Goal: Task Accomplishment & Management: Complete application form

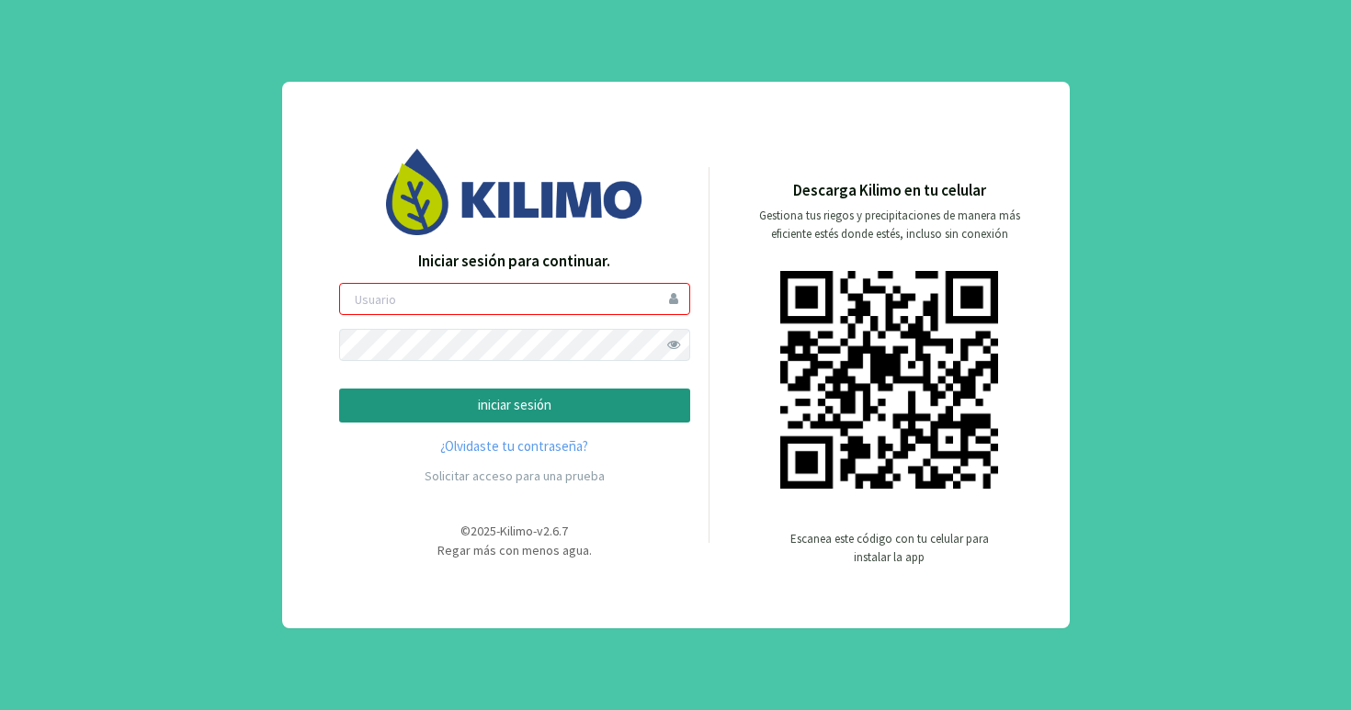
click at [431, 303] on input "email" at bounding box center [514, 299] width 351 height 32
type input "juannajles"
click at [518, 410] on p "iniciar sesión" at bounding box center [515, 405] width 320 height 21
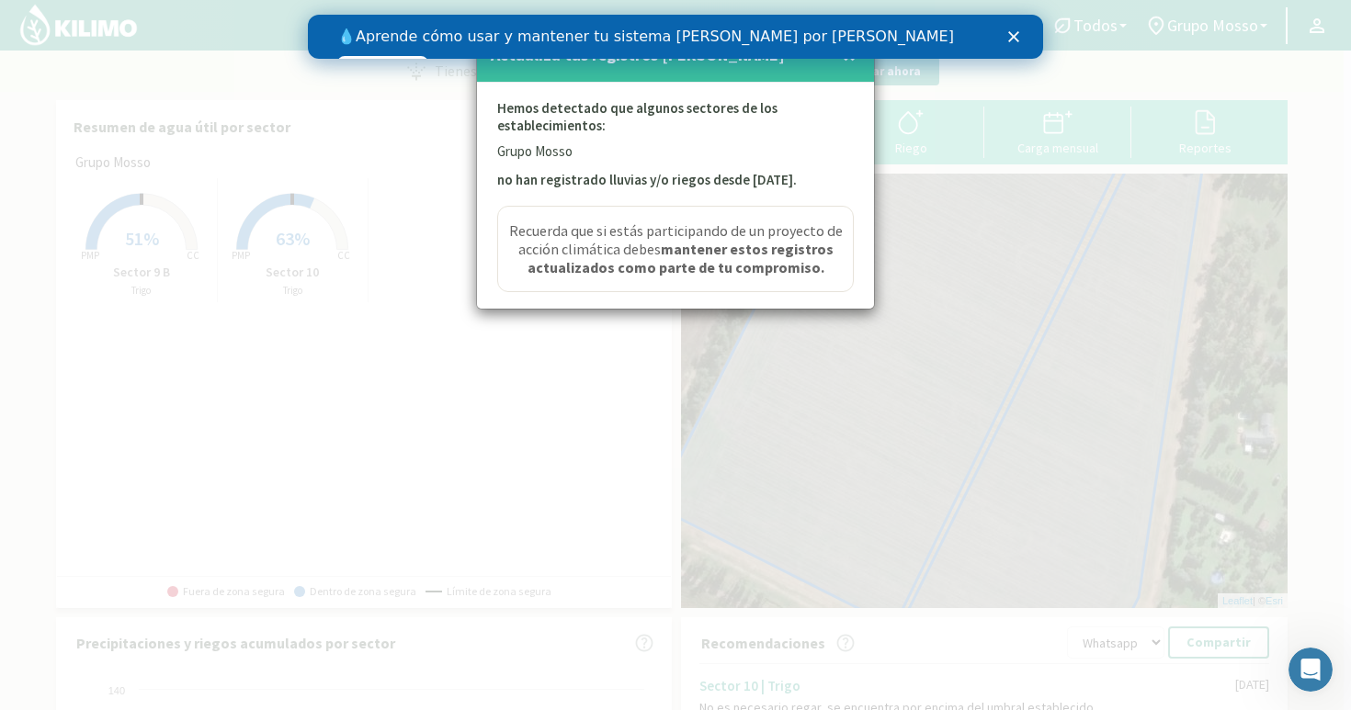
click at [1023, 35] on div "Cerrar" at bounding box center [1017, 36] width 18 height 11
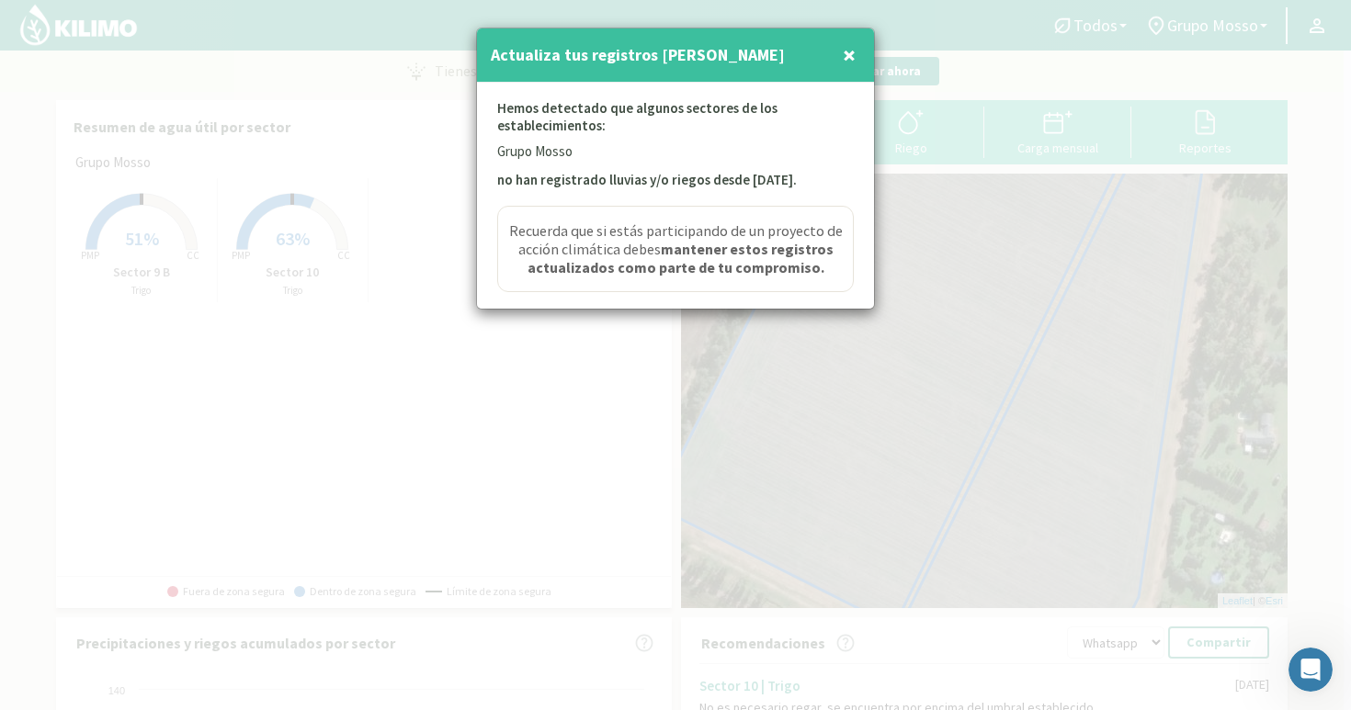
click at [855, 59] on span "×" at bounding box center [849, 55] width 13 height 30
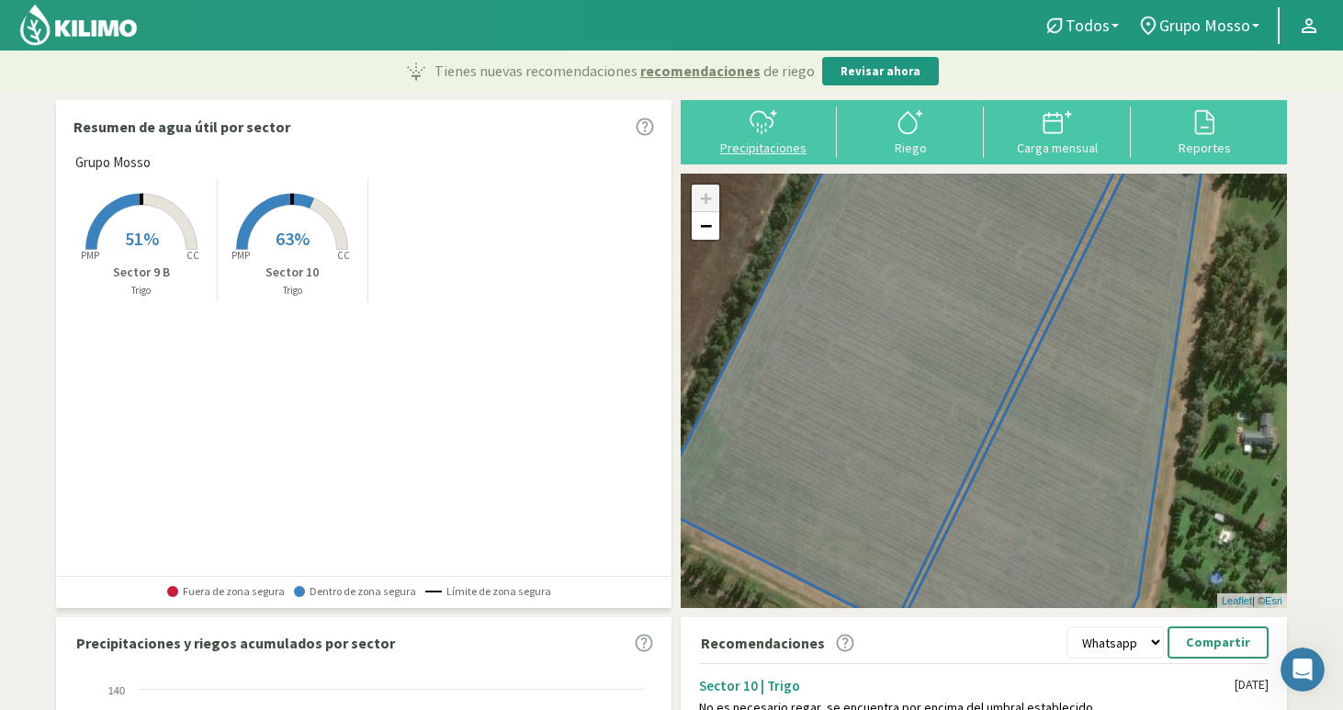
click at [760, 139] on svg-icon at bounding box center [763, 132] width 29 height 17
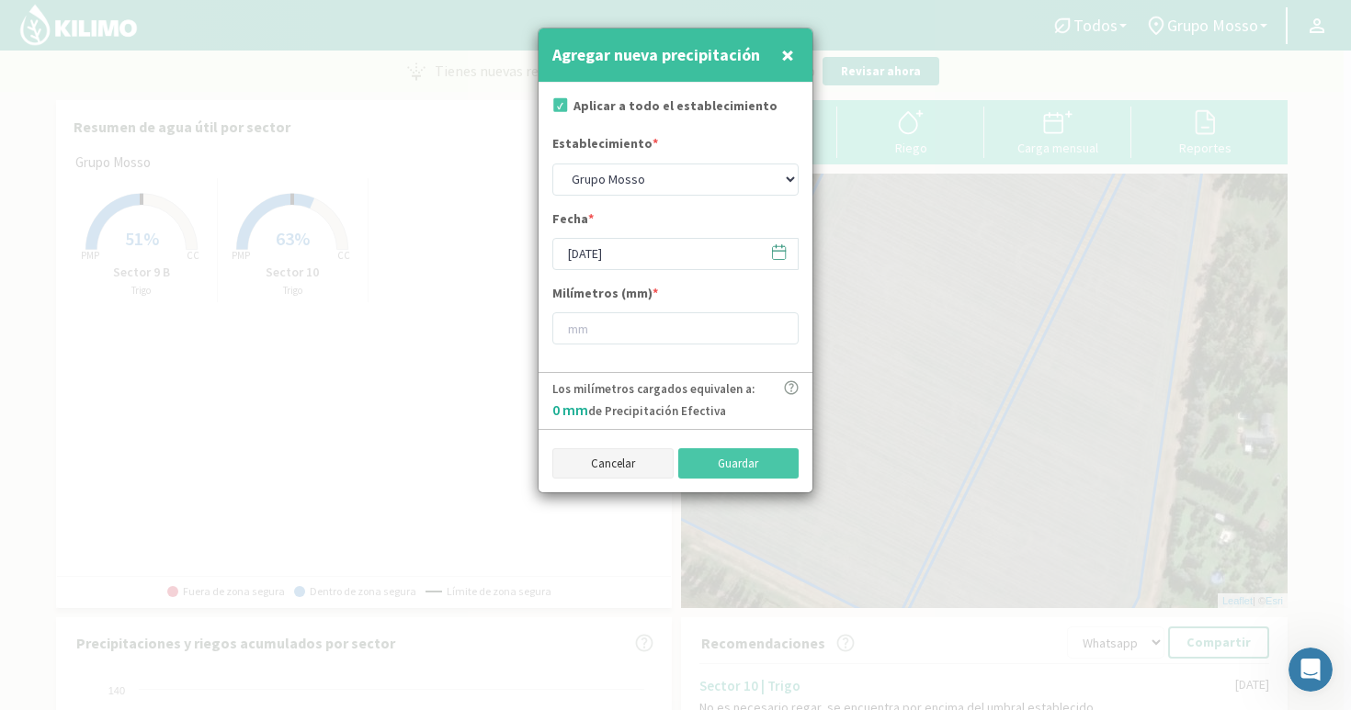
click at [630, 474] on button "Cancelar" at bounding box center [612, 463] width 121 height 31
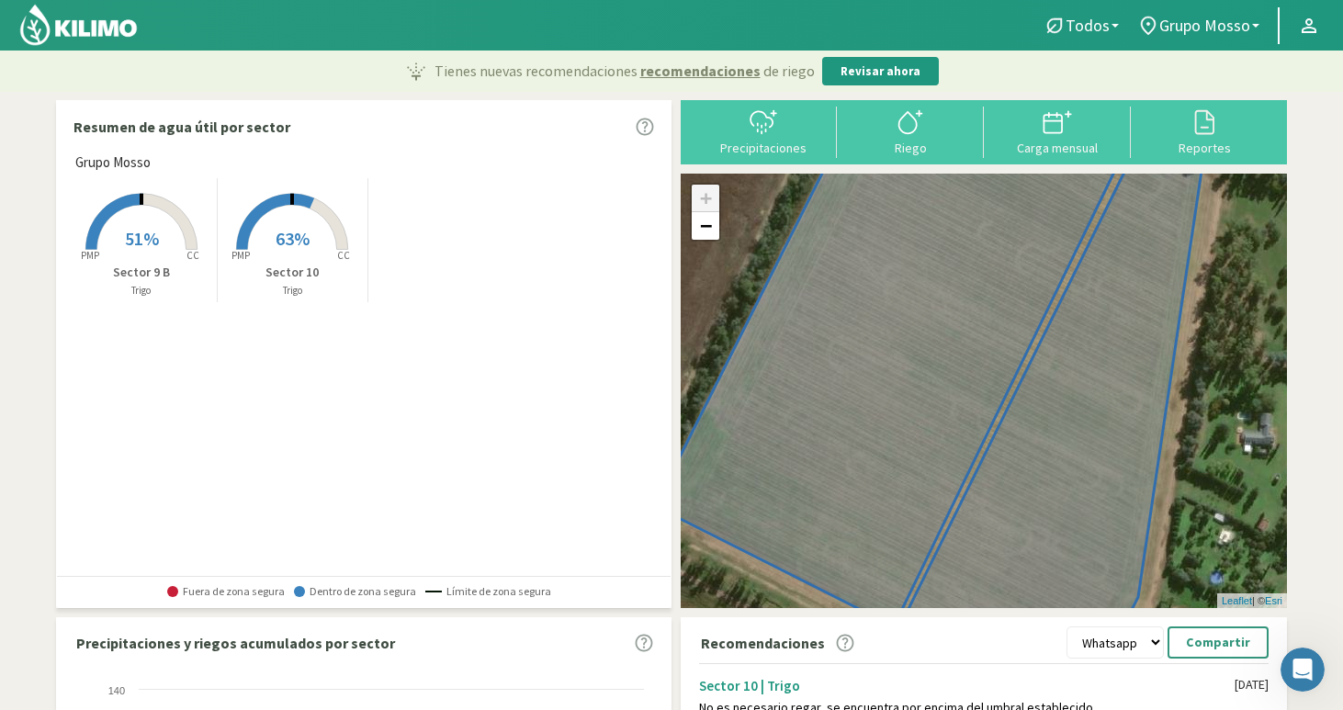
click at [140, 220] on rect at bounding box center [141, 251] width 147 height 147
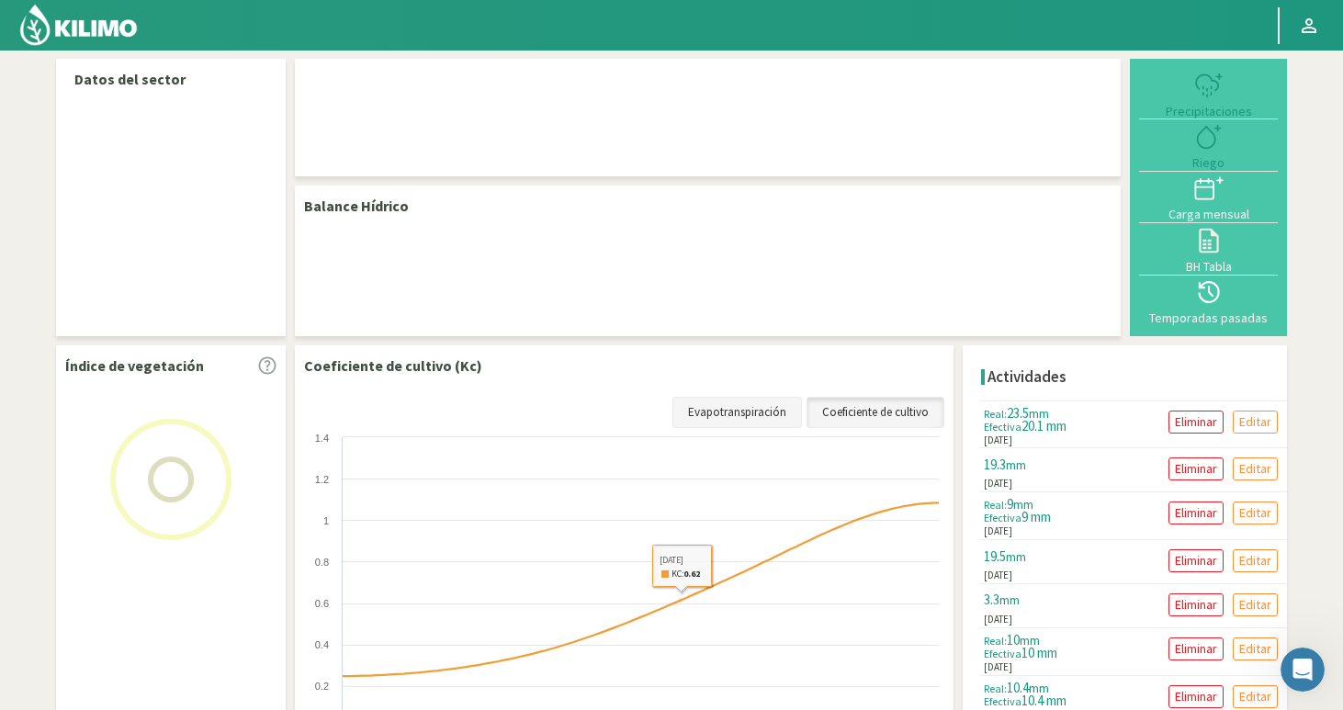
select select "1: Object"
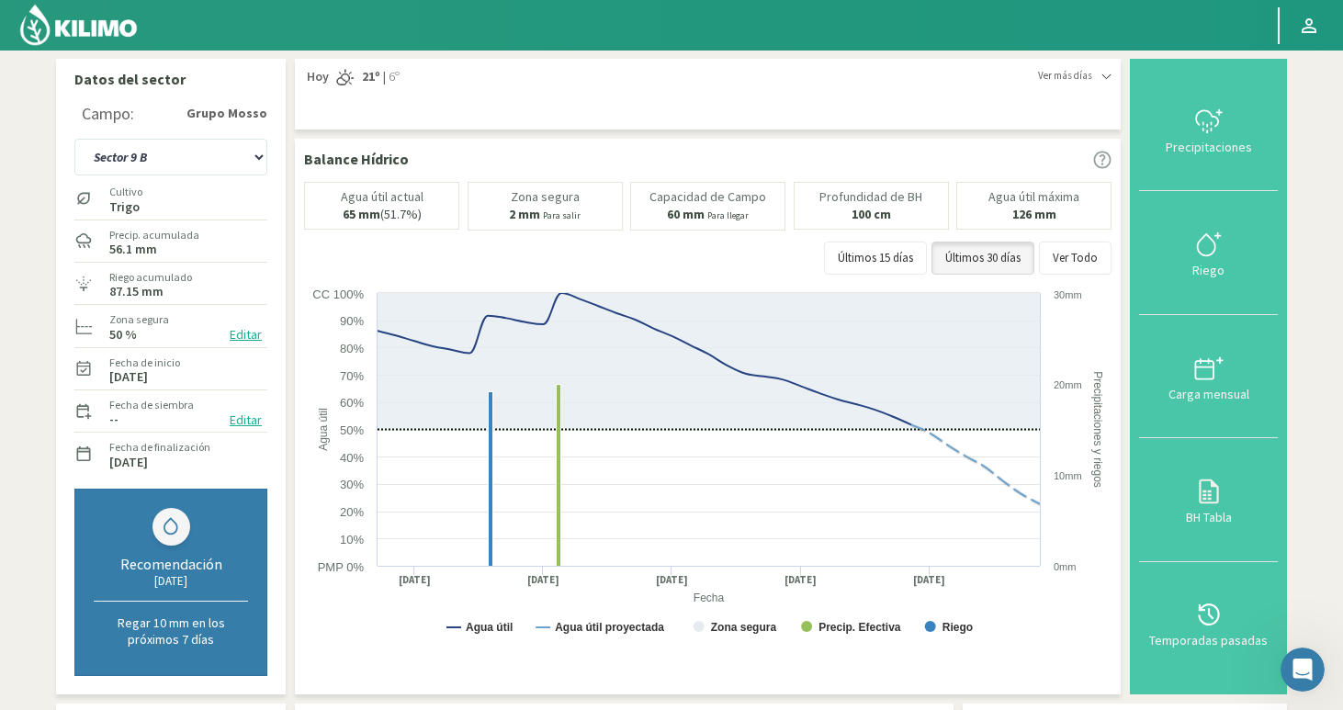
click at [108, 37] on img at bounding box center [78, 25] width 120 height 44
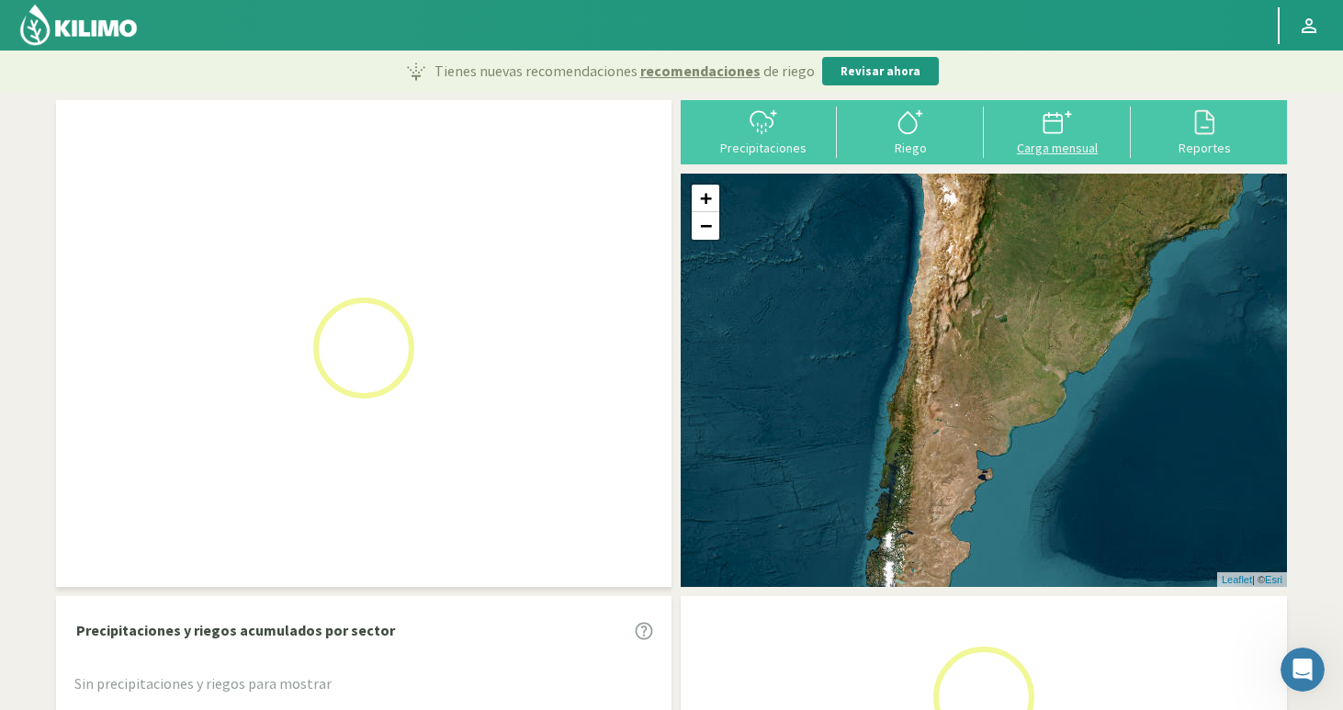
select select "0: Object"
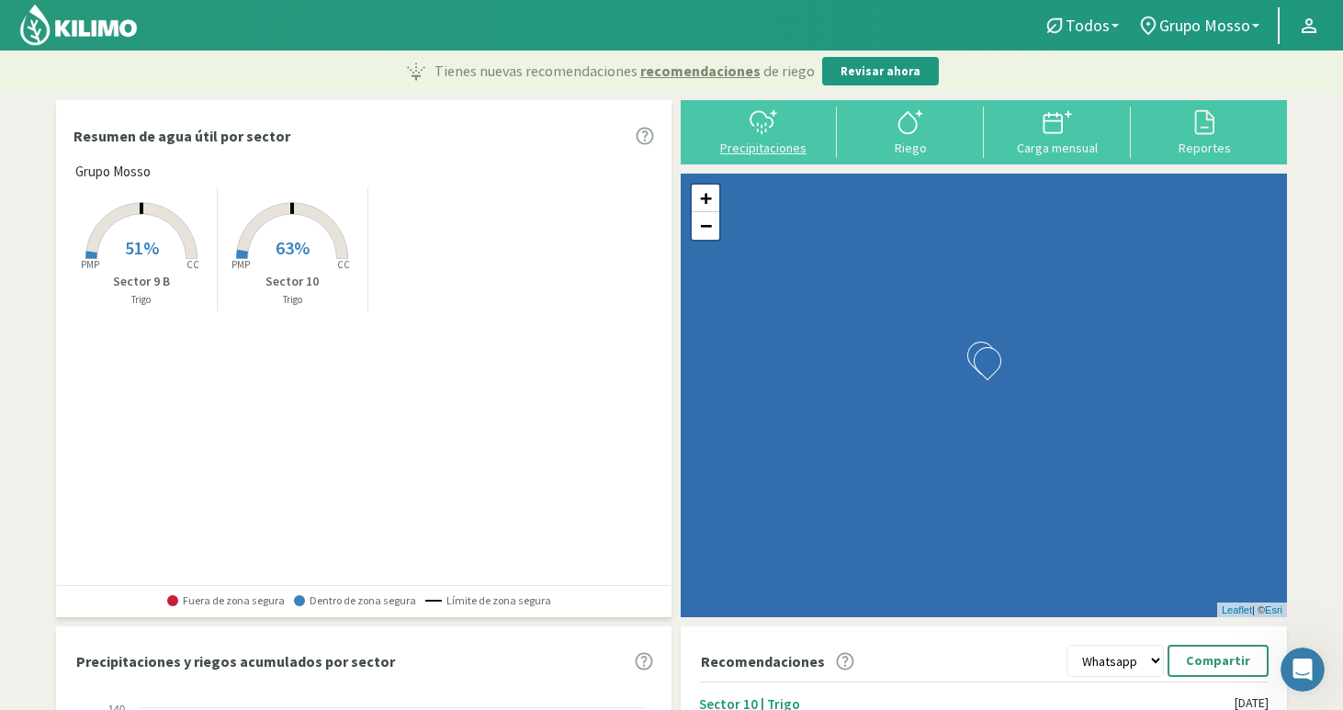
click at [769, 122] on icon at bounding box center [763, 122] width 29 height 29
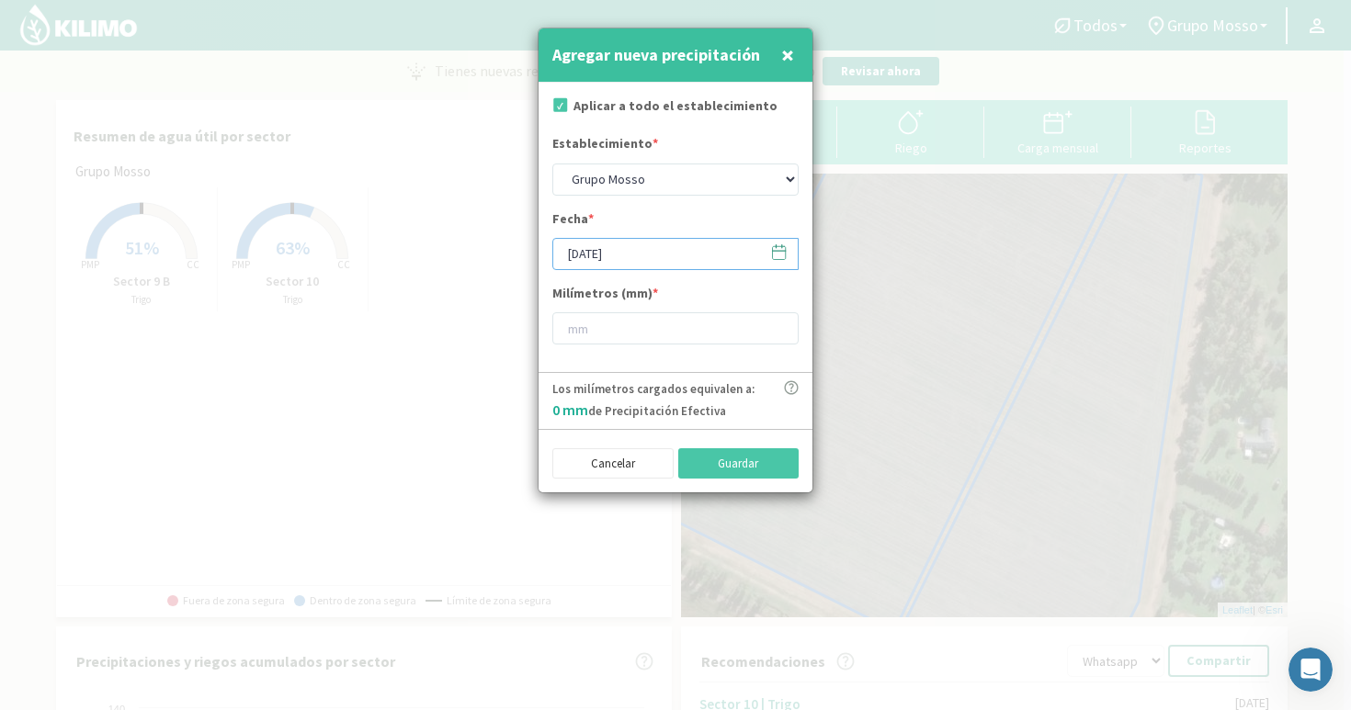
click at [628, 257] on input "[DATE]" at bounding box center [675, 254] width 246 height 32
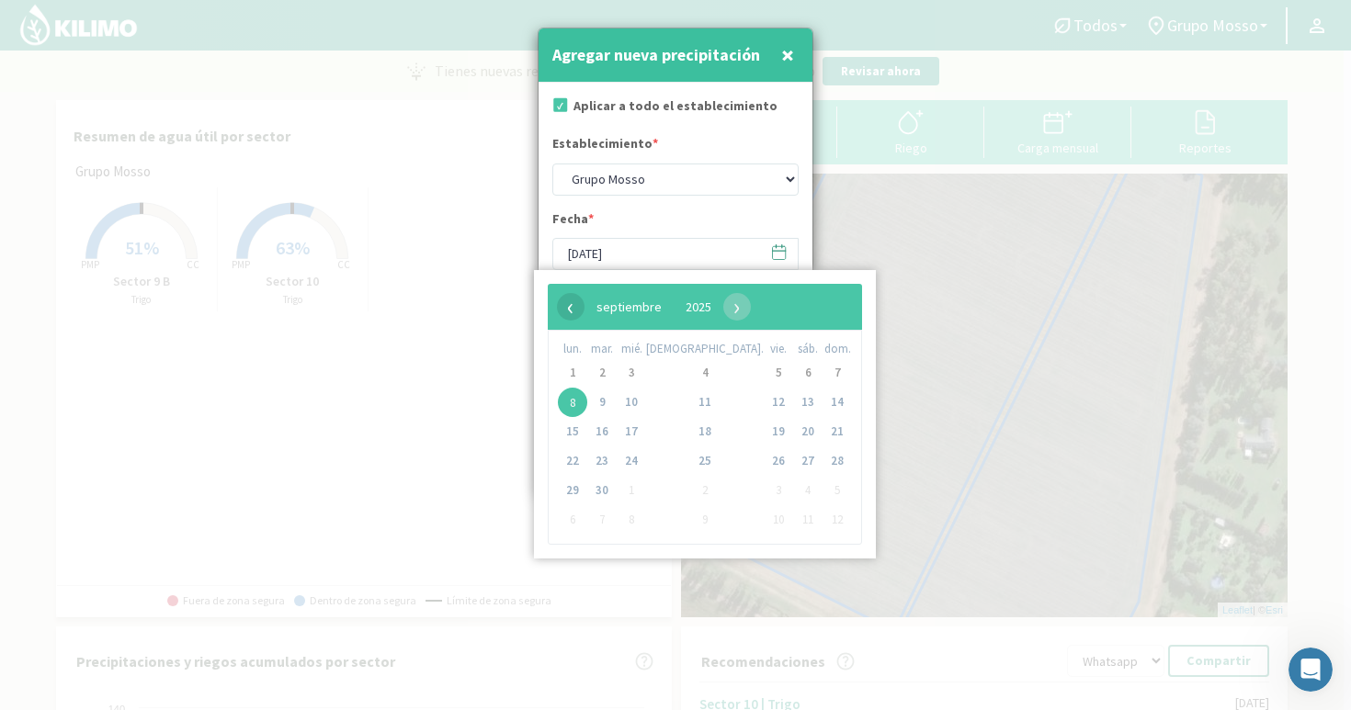
click at [561, 304] on span "‹" at bounding box center [571, 307] width 28 height 28
click at [793, 490] on span "30" at bounding box center [807, 490] width 29 height 29
type input "[DATE]"
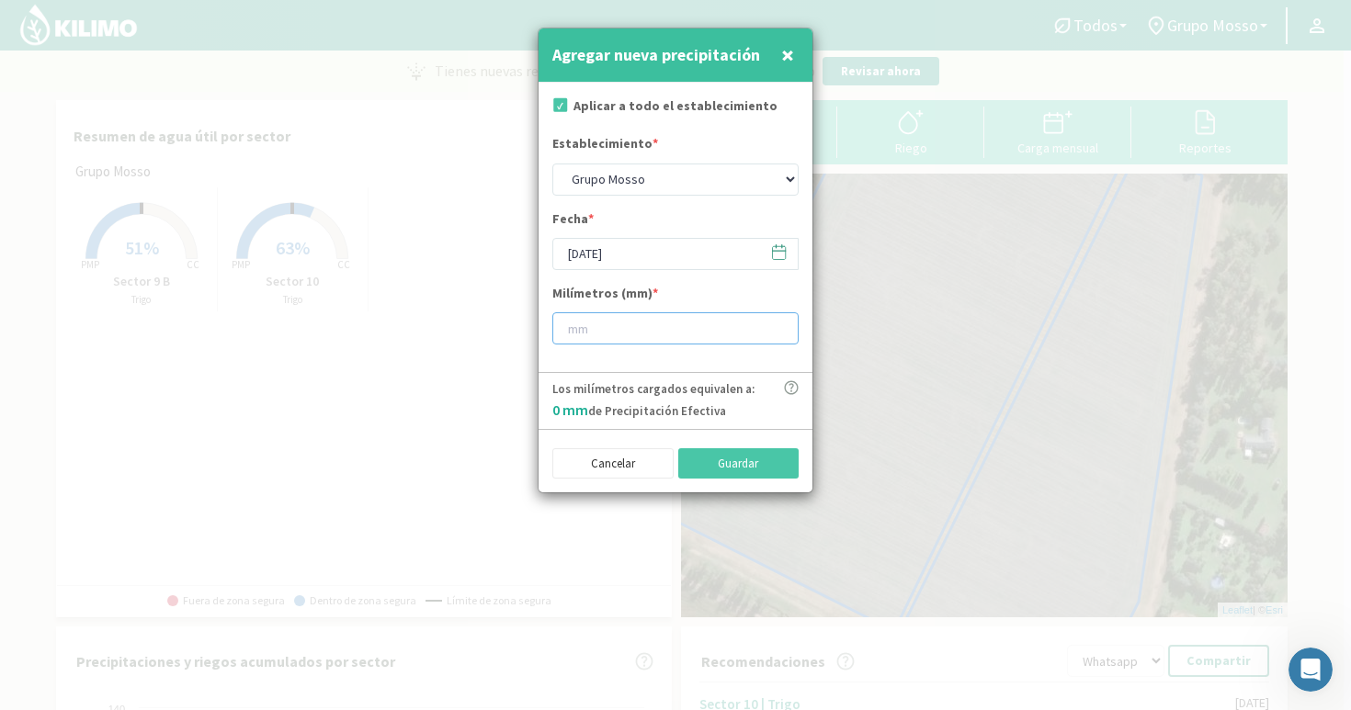
click at [607, 330] on input "number" at bounding box center [675, 328] width 246 height 32
type input "34"
type input "34.3"
click at [739, 466] on button "Guardar" at bounding box center [738, 463] width 121 height 31
type input "[DATE]"
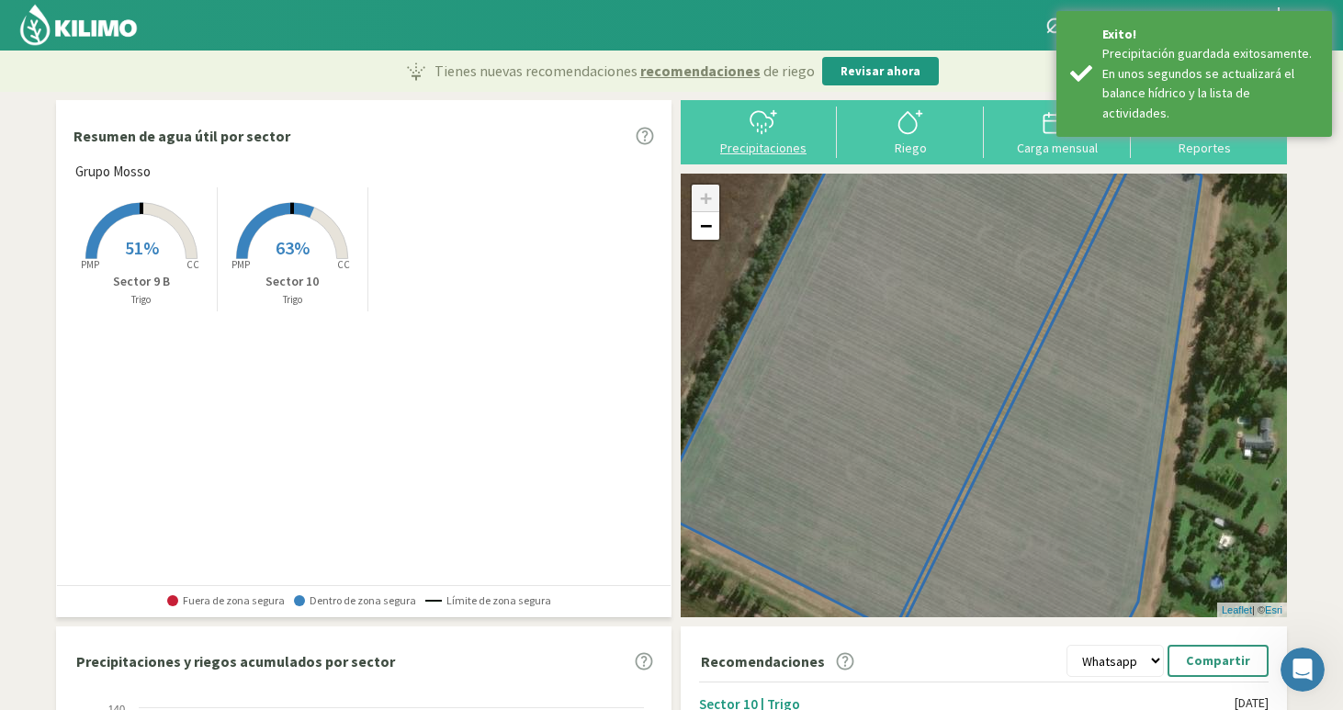
click at [762, 131] on icon at bounding box center [762, 132] width 0 height 2
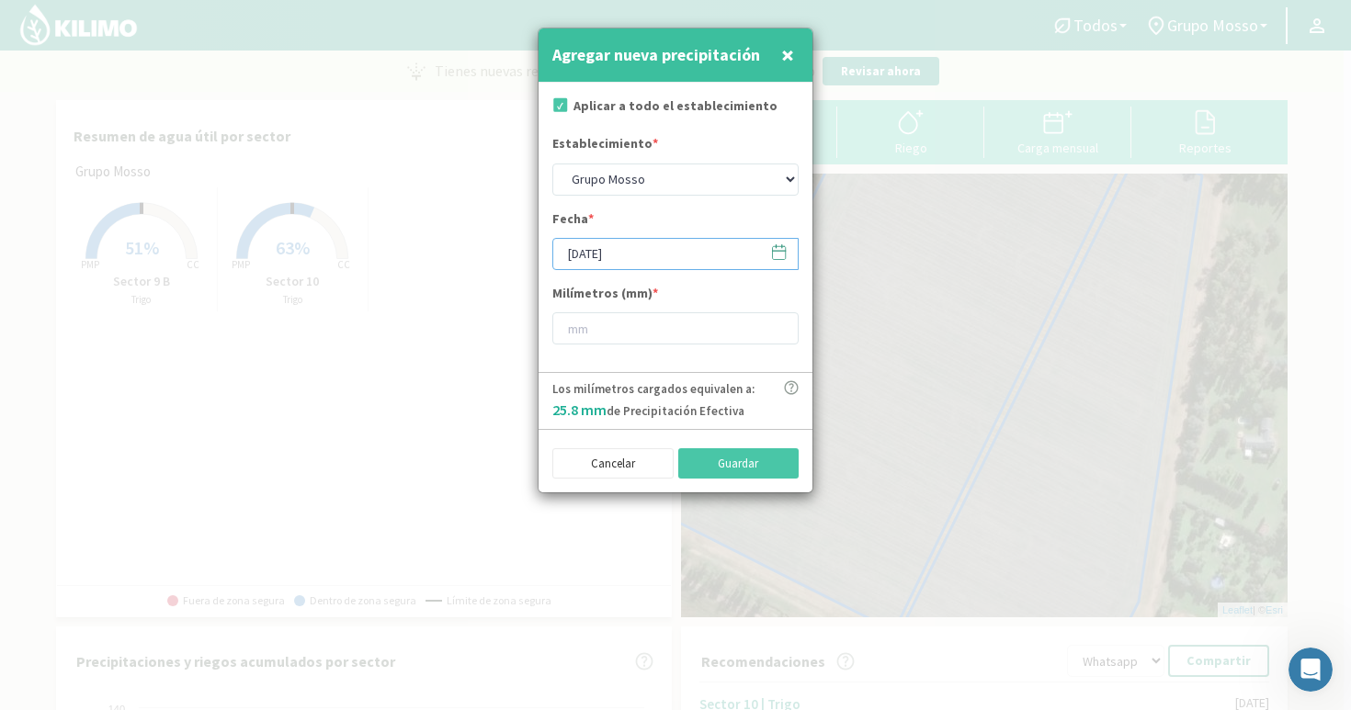
click at [637, 255] on input "[DATE]" at bounding box center [675, 254] width 246 height 32
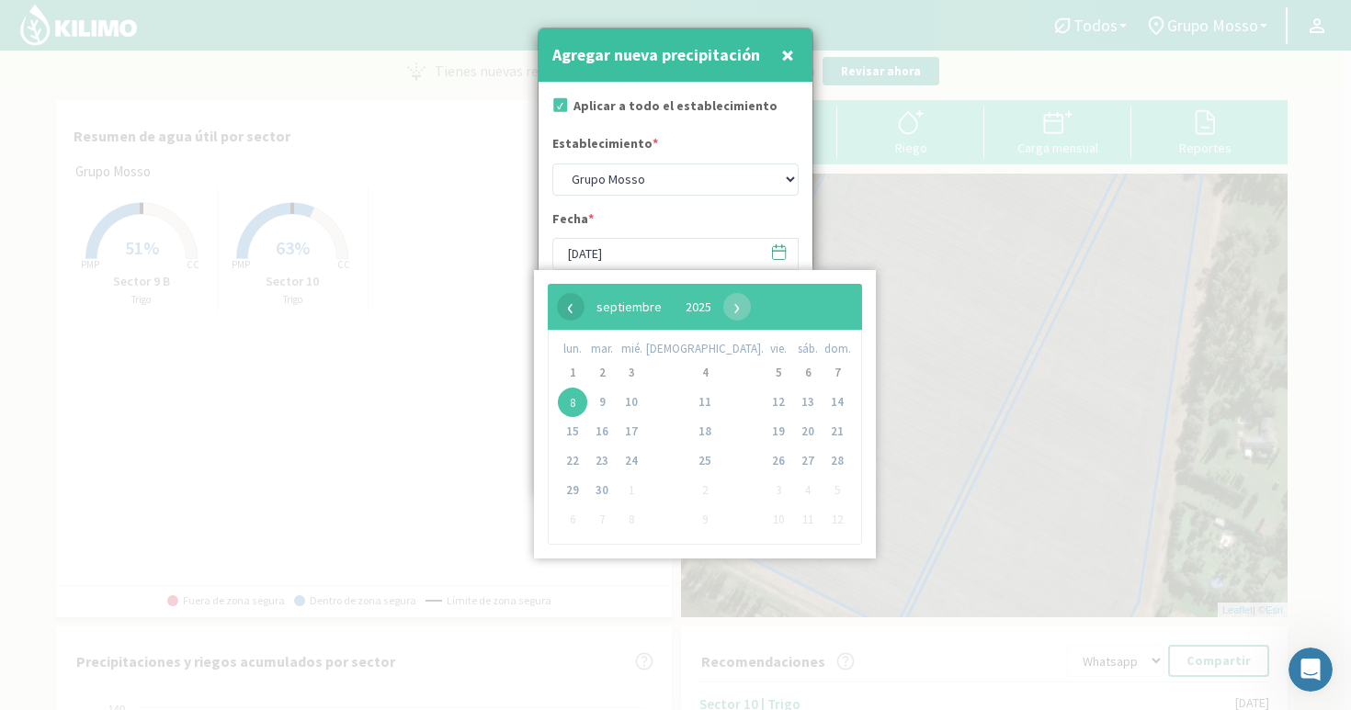
click at [572, 312] on span "‹" at bounding box center [571, 307] width 28 height 28
click at [822, 495] on span "31" at bounding box center [836, 490] width 29 height 29
type input "[DATE]"
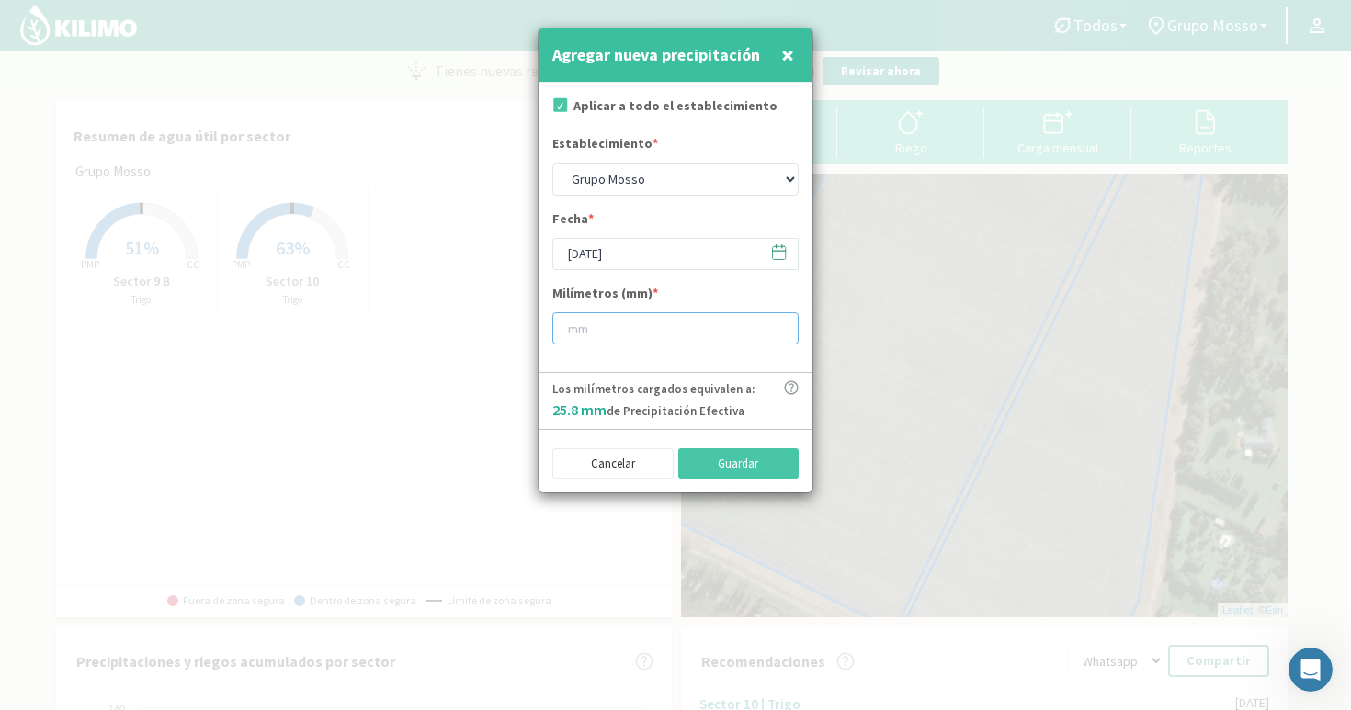
click at [649, 323] on input "number" at bounding box center [675, 328] width 246 height 32
type input "32"
type input "32.5"
click at [761, 468] on button "Guardar" at bounding box center [738, 463] width 121 height 31
type input "[DATE]"
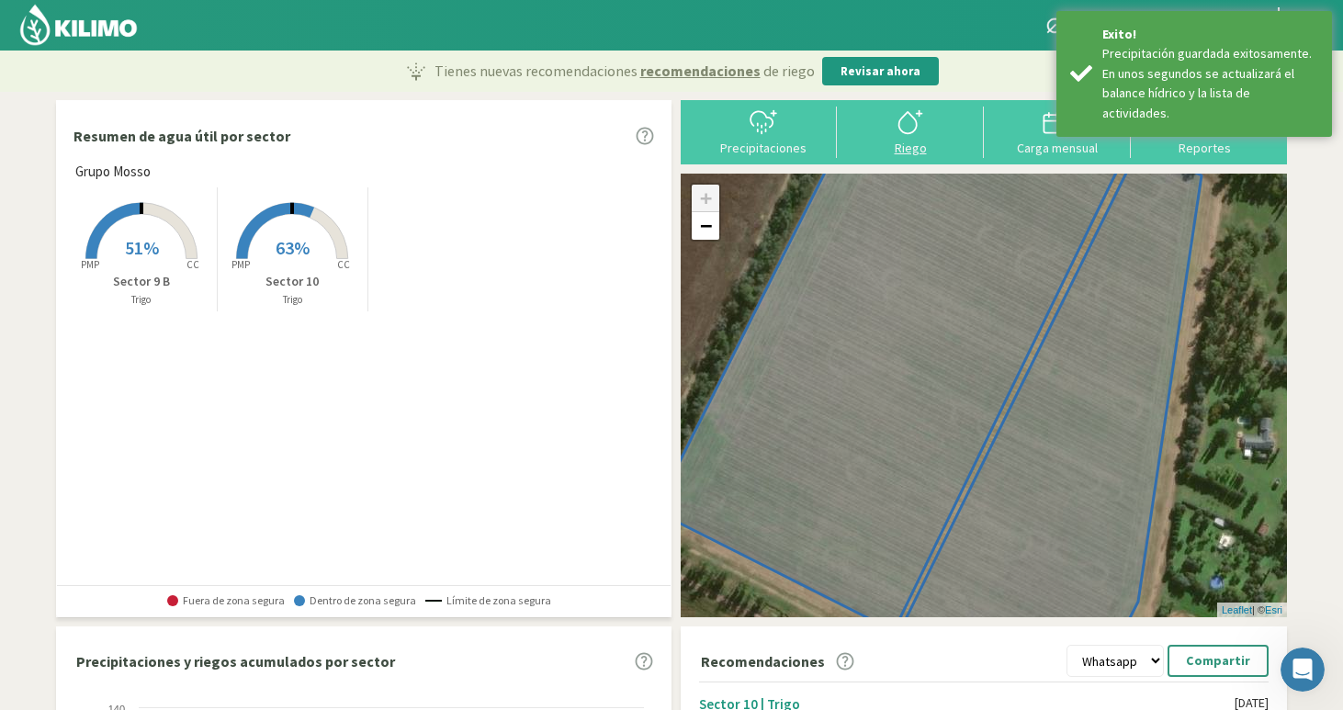
click at [894, 123] on div at bounding box center [911, 122] width 136 height 29
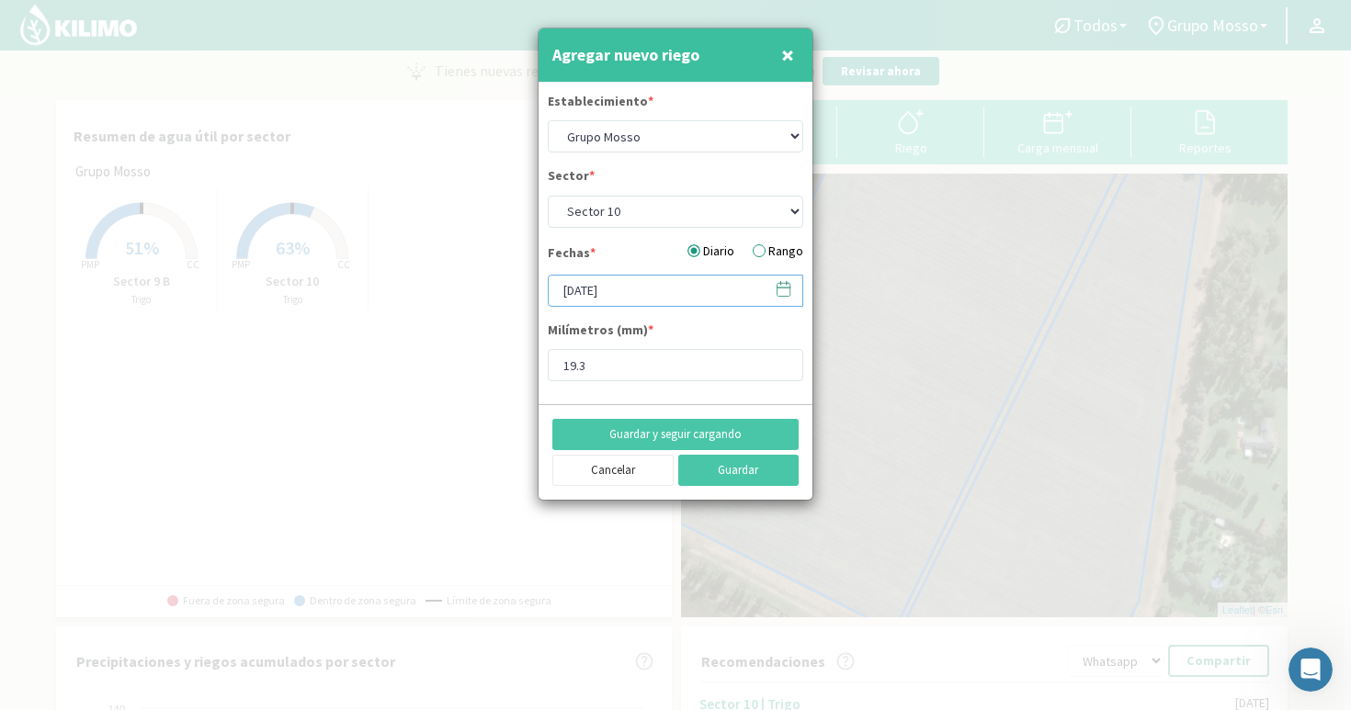
click at [646, 298] on input "[DATE]" at bounding box center [675, 291] width 255 height 32
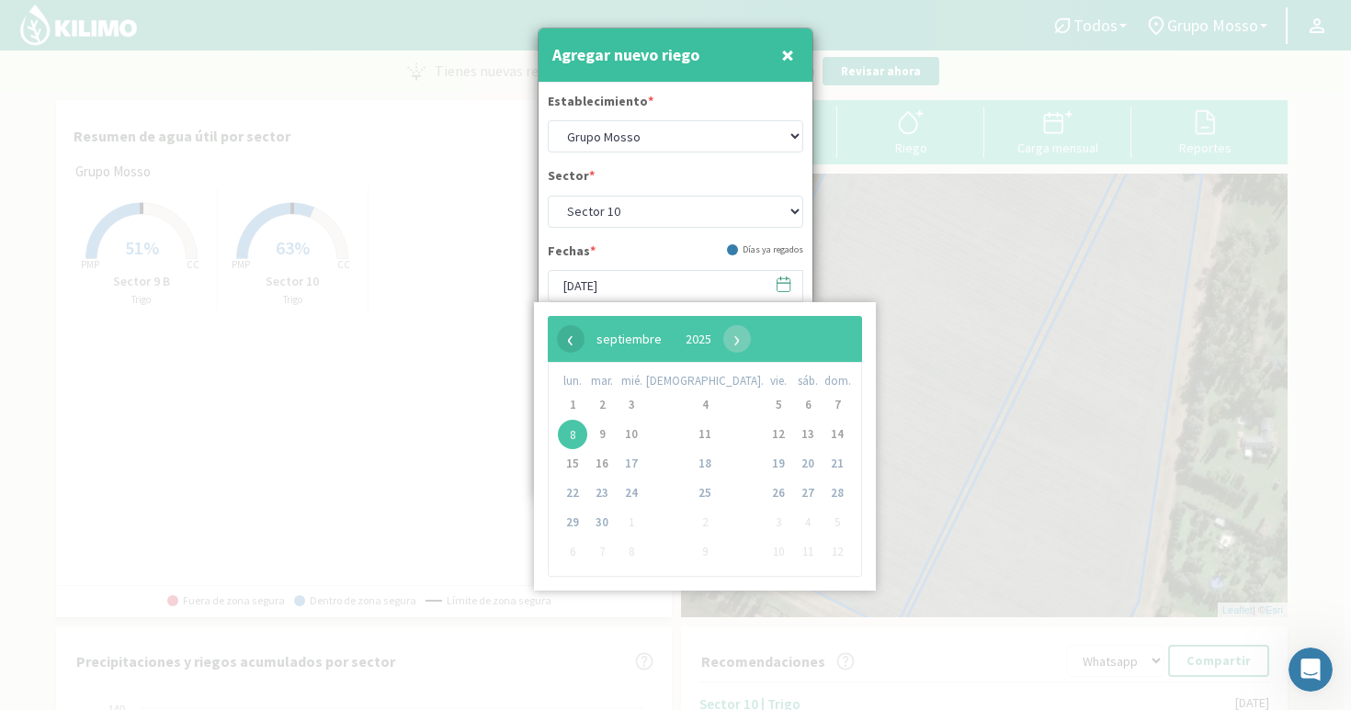
click at [574, 350] on div "‹ ​ septiembre ​ 2025 ​ ›" at bounding box center [705, 339] width 314 height 46
click at [571, 339] on span "‹" at bounding box center [571, 339] width 28 height 28
click at [690, 527] on span "28" at bounding box center [704, 522] width 29 height 29
type input "[DATE]"
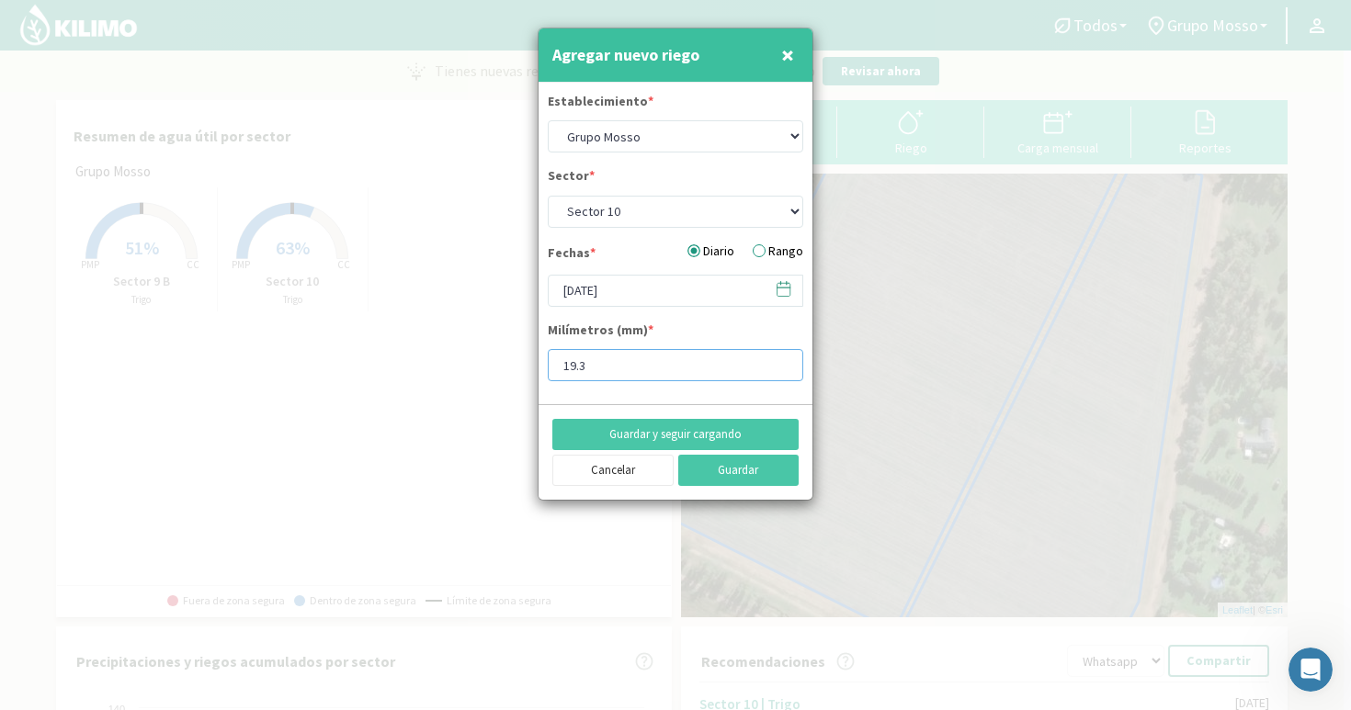
drag, startPoint x: 622, startPoint y: 368, endPoint x: 525, endPoint y: 344, distance: 100.3
click at [506, 356] on div "Agregar nuevo riego × Establecimiento * Grupo Mosso Sector * Sector 10 Sector 9…" at bounding box center [675, 355] width 1351 height 710
type input "18"
type input "18.77"
click at [765, 473] on button "Guardar" at bounding box center [738, 470] width 121 height 31
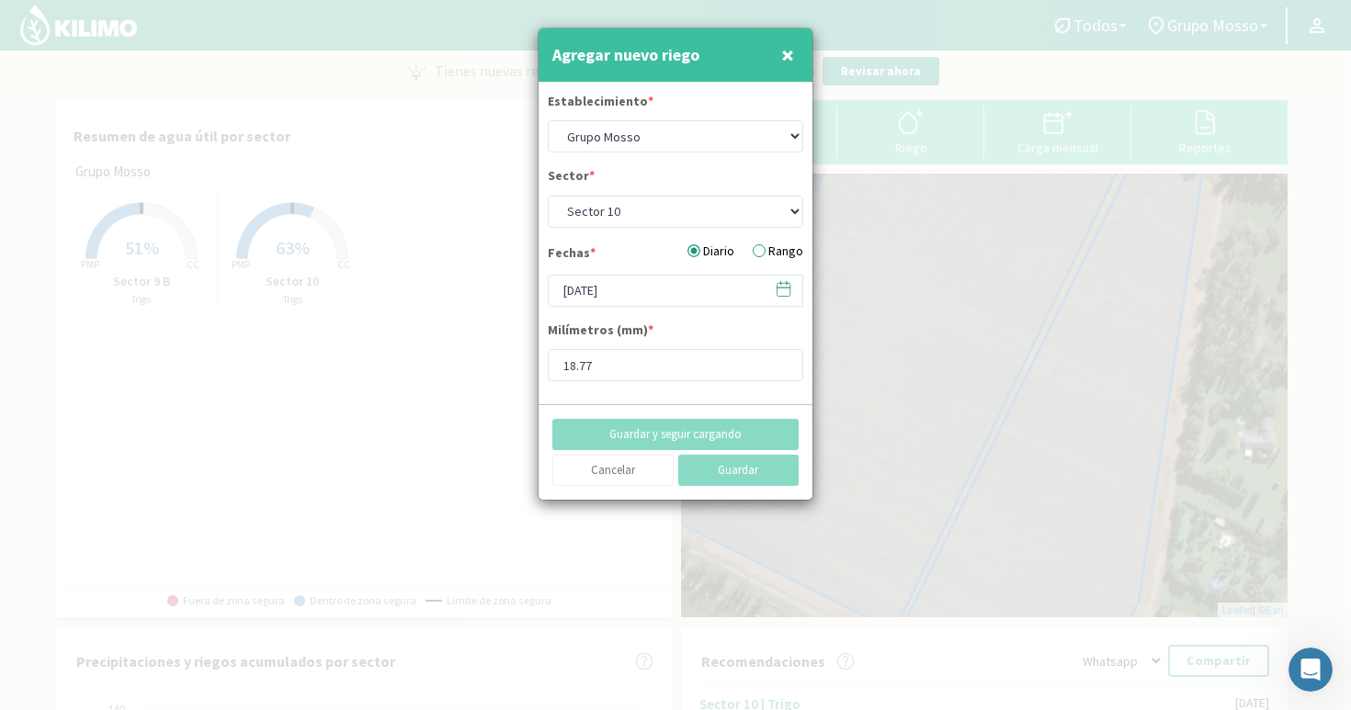
type input "[DATE]"
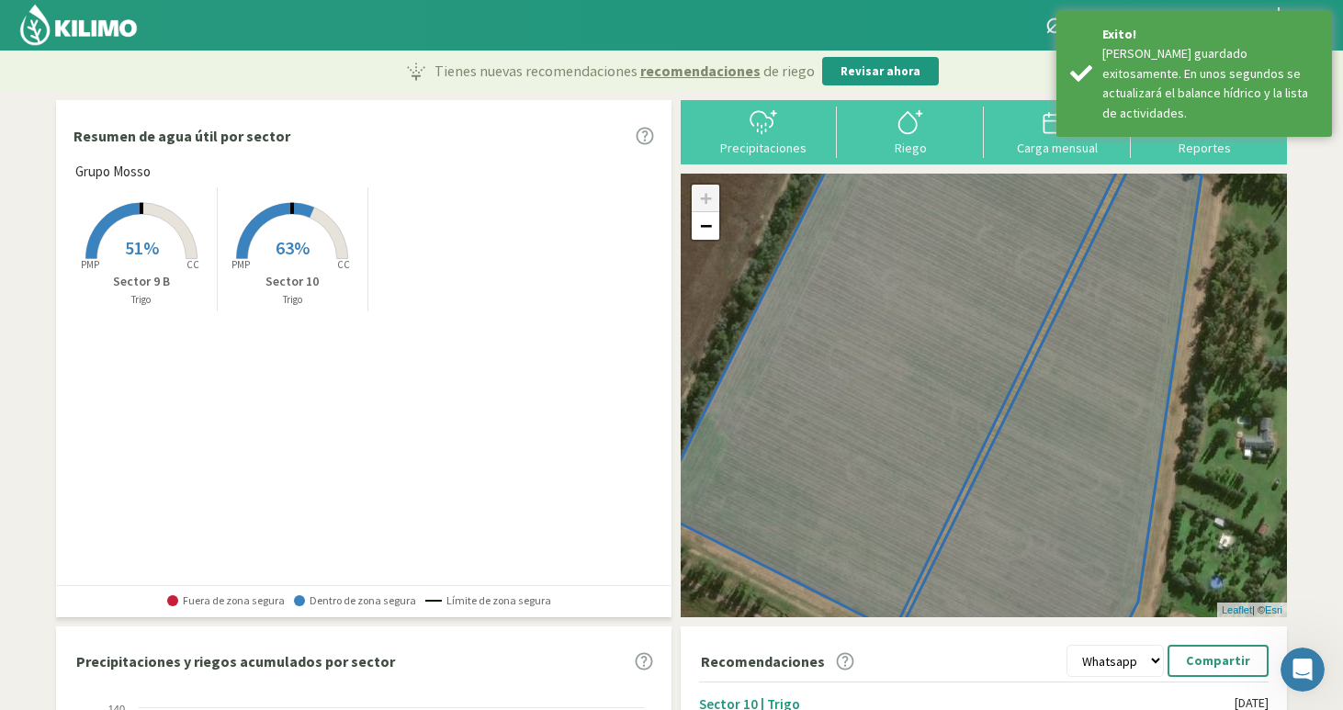
click at [115, 39] on img at bounding box center [78, 25] width 120 height 44
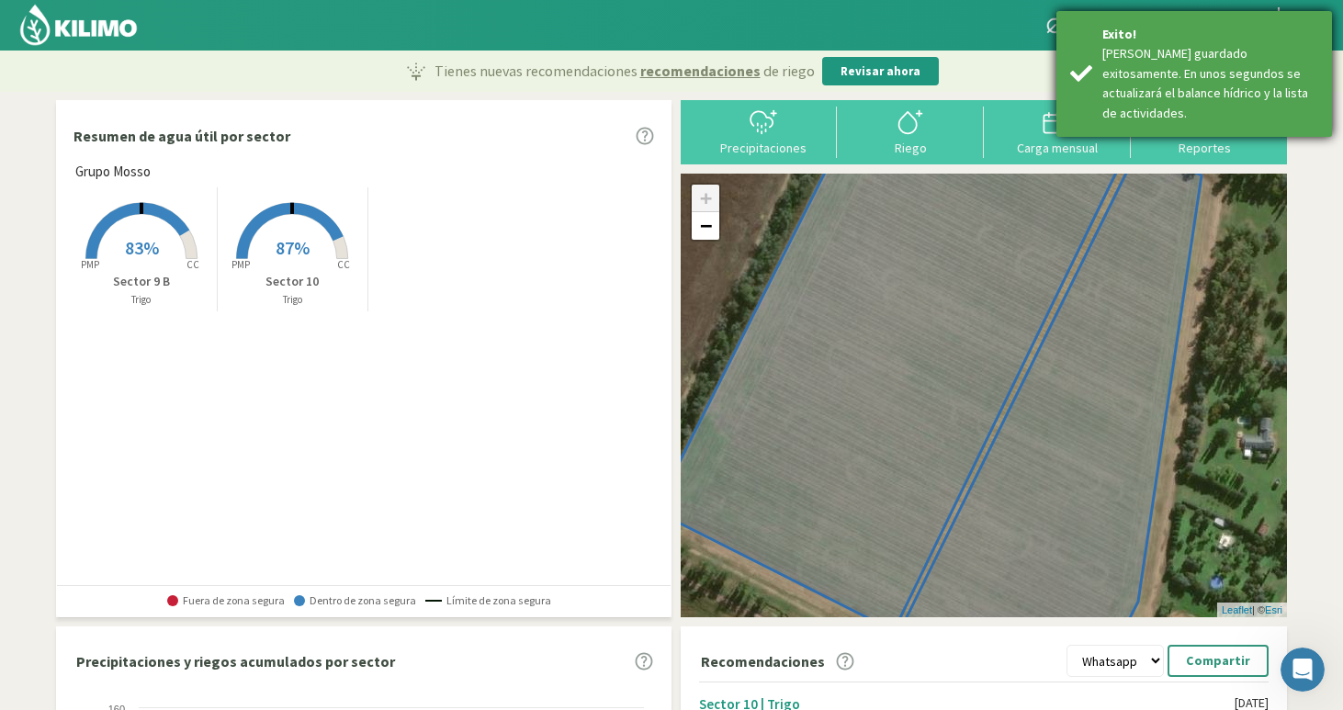
click at [1318, 235] on section "Resumen de agua útil por sector Grupo Mosso Created with Highcharts 9.2.2 PMP C…" at bounding box center [671, 593] width 1343 height 1003
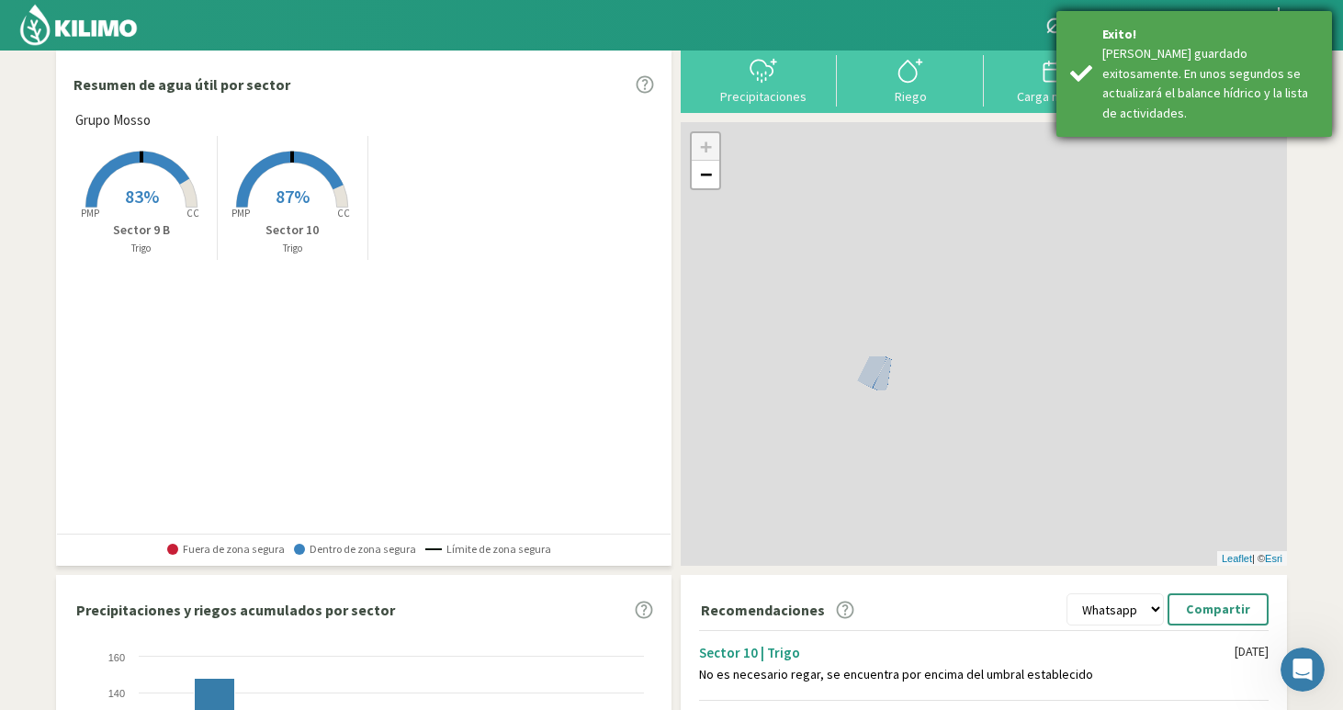
scroll to position [50, 0]
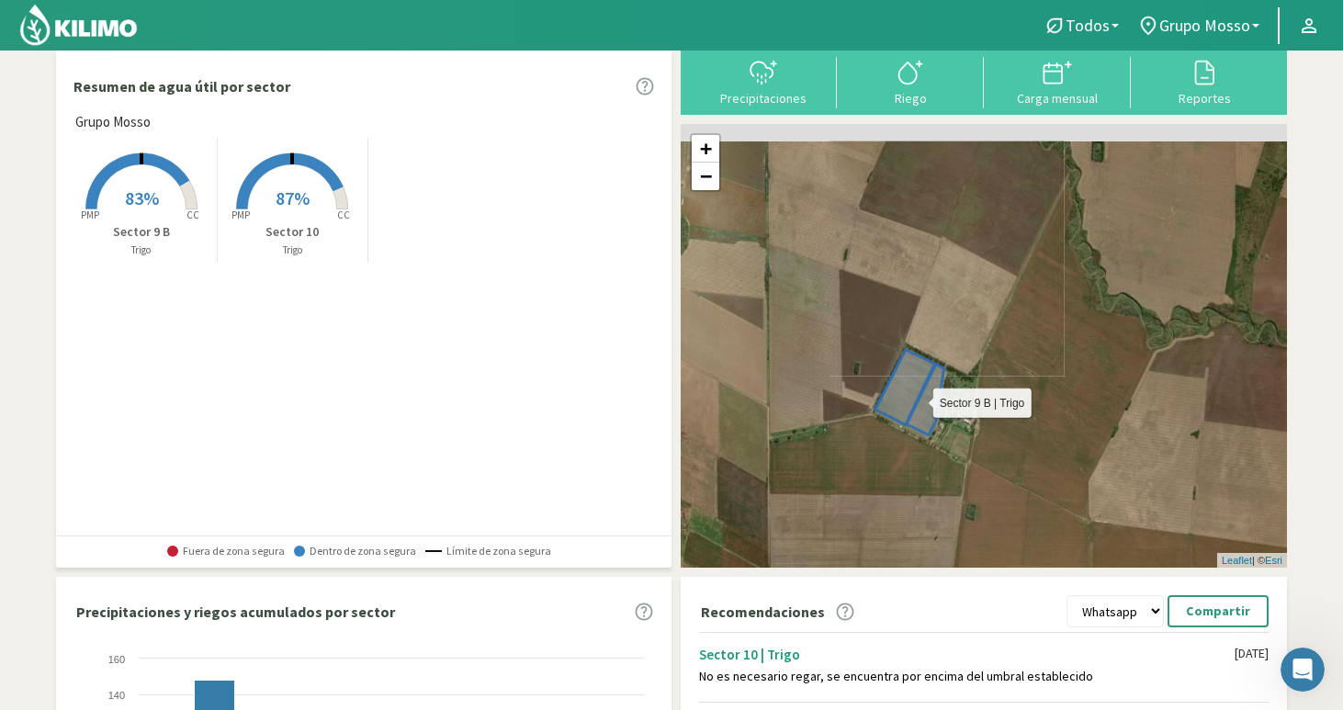
drag, startPoint x: 901, startPoint y: 304, endPoint x: 919, endPoint y: 419, distance: 116.2
click at [919, 422] on icon at bounding box center [926, 400] width 38 height 71
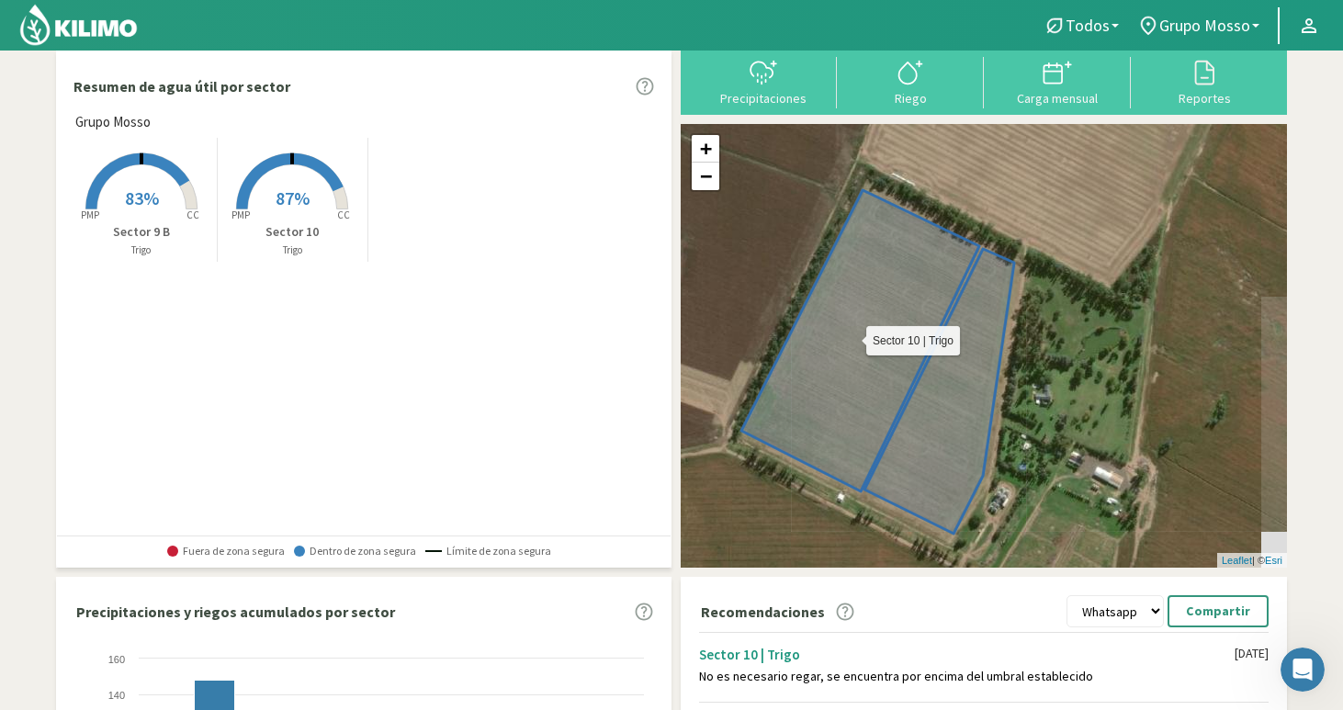
drag, startPoint x: 893, startPoint y: 316, endPoint x: 869, endPoint y: 394, distance: 81.7
click at [869, 394] on icon at bounding box center [861, 340] width 238 height 301
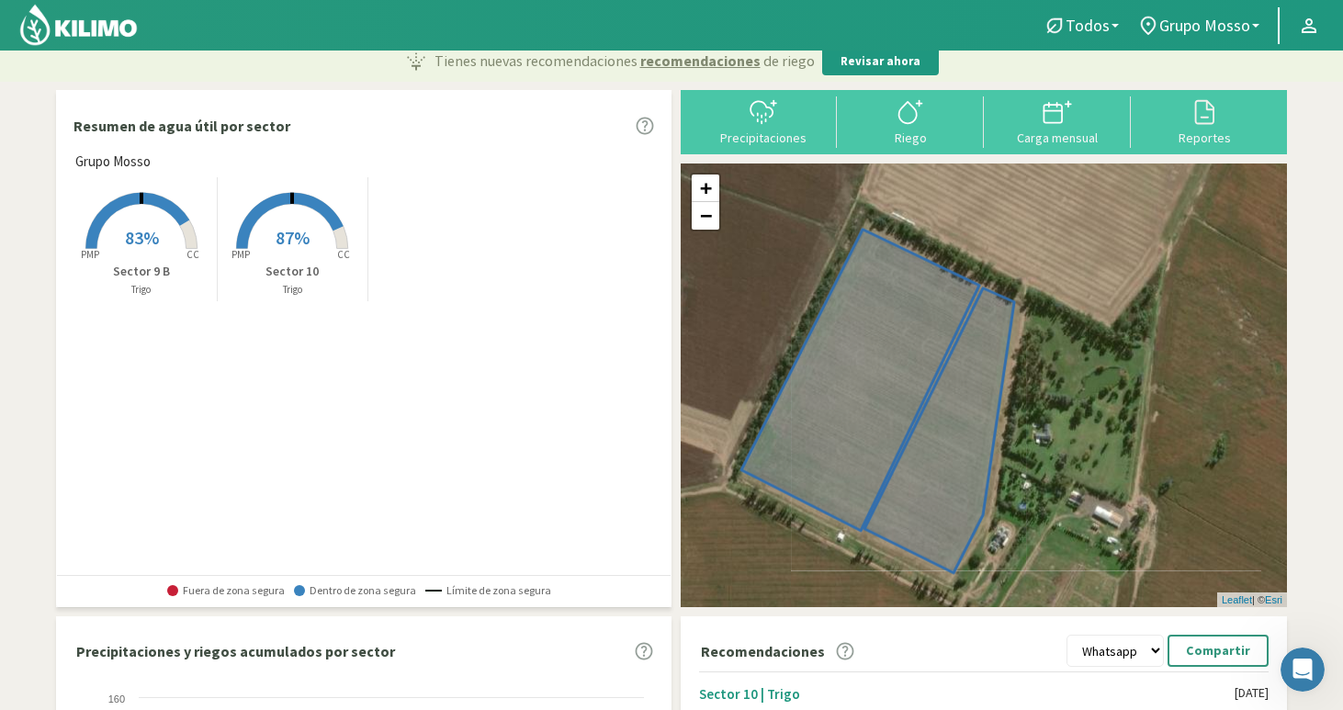
scroll to position [0, 0]
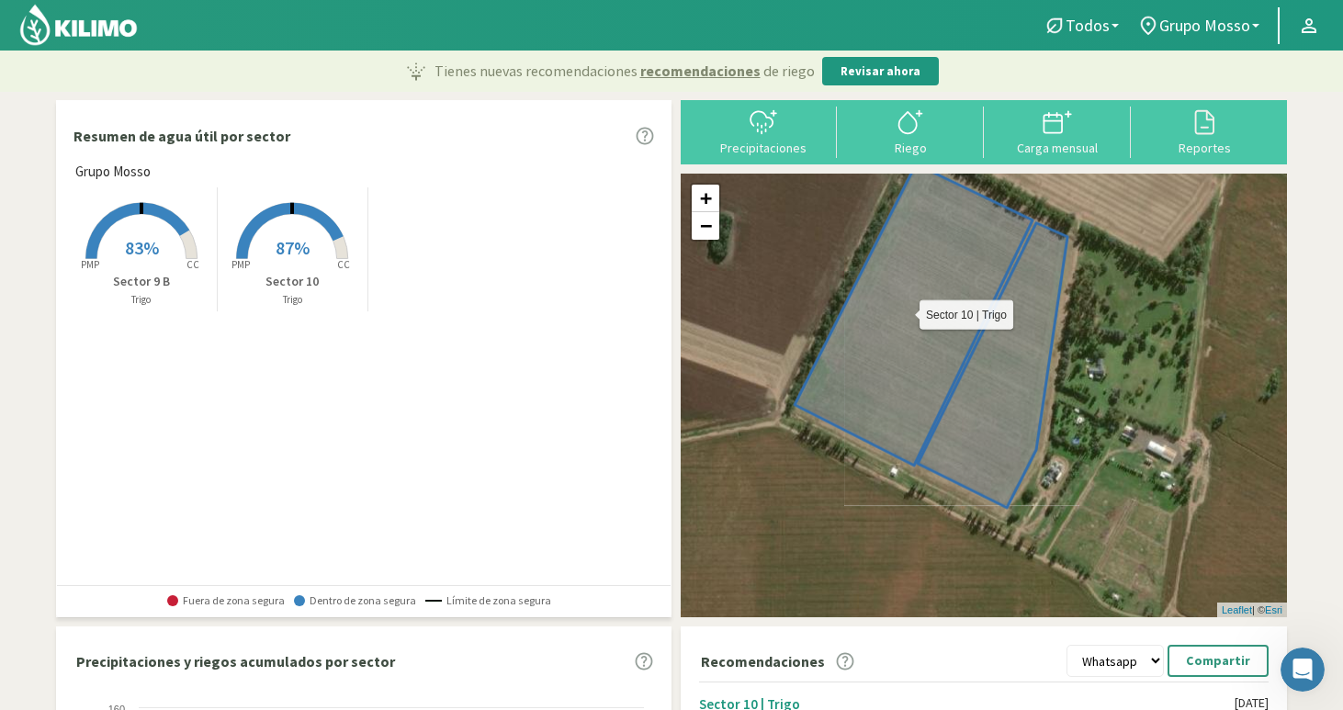
click at [893, 360] on icon at bounding box center [914, 314] width 238 height 301
click at [895, 380] on icon at bounding box center [914, 314] width 238 height 301
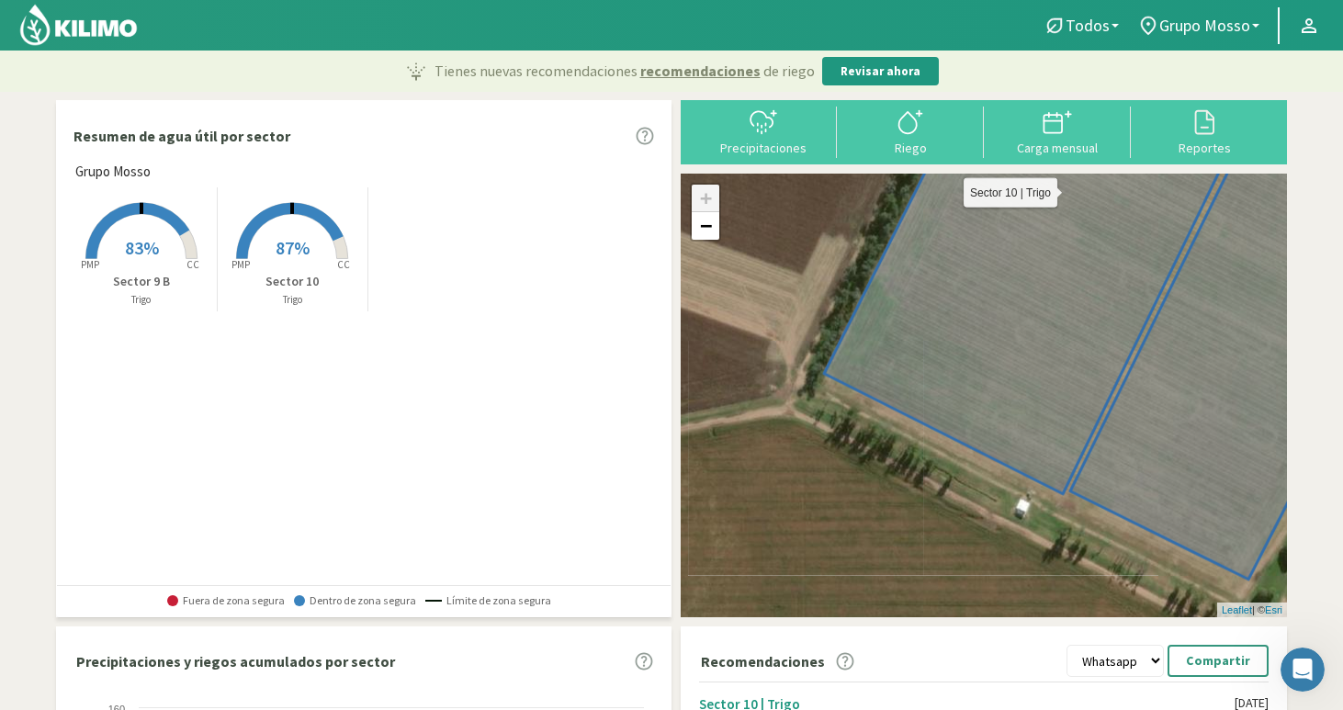
click at [971, 335] on icon at bounding box center [1032, 311] width 417 height 368
click at [296, 239] on span "87%" at bounding box center [293, 247] width 34 height 23
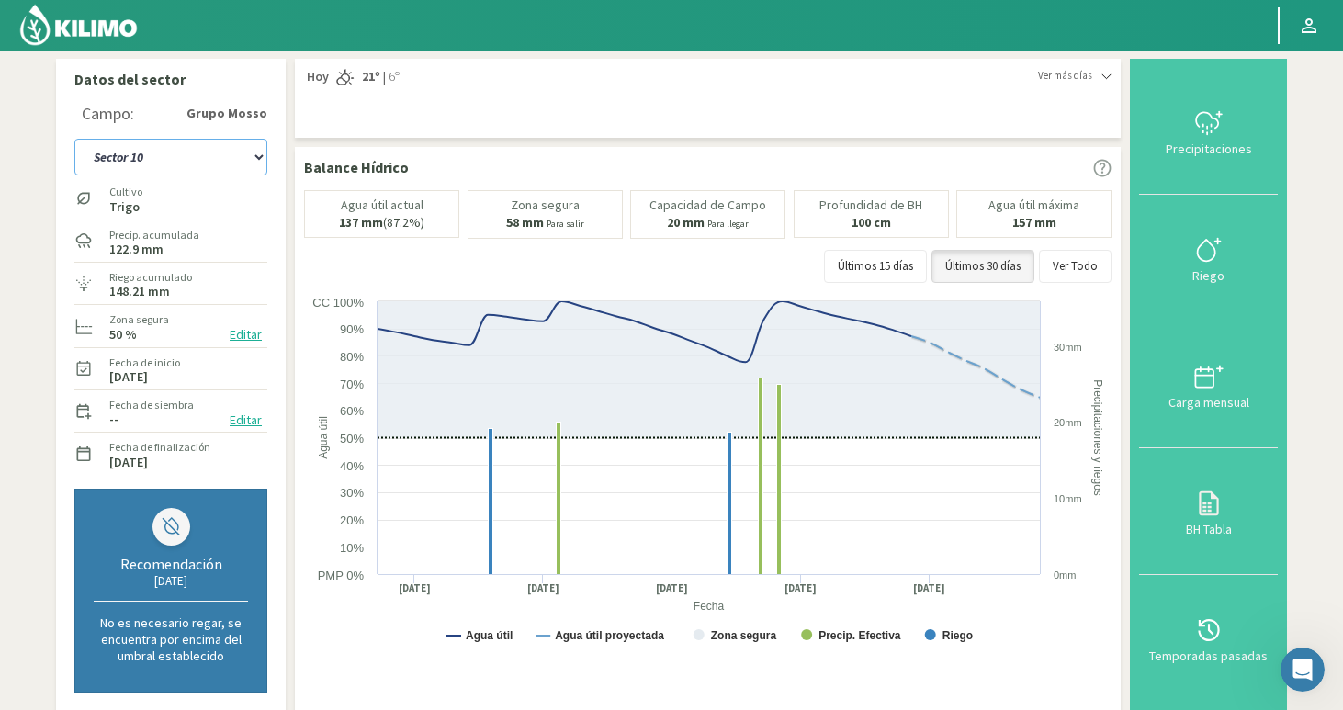
click at [169, 155] on select "Sector 10 Sector 9 B" at bounding box center [170, 157] width 193 height 37
click at [74, 139] on select "Sector 10 Sector 9 B" at bounding box center [170, 157] width 193 height 37
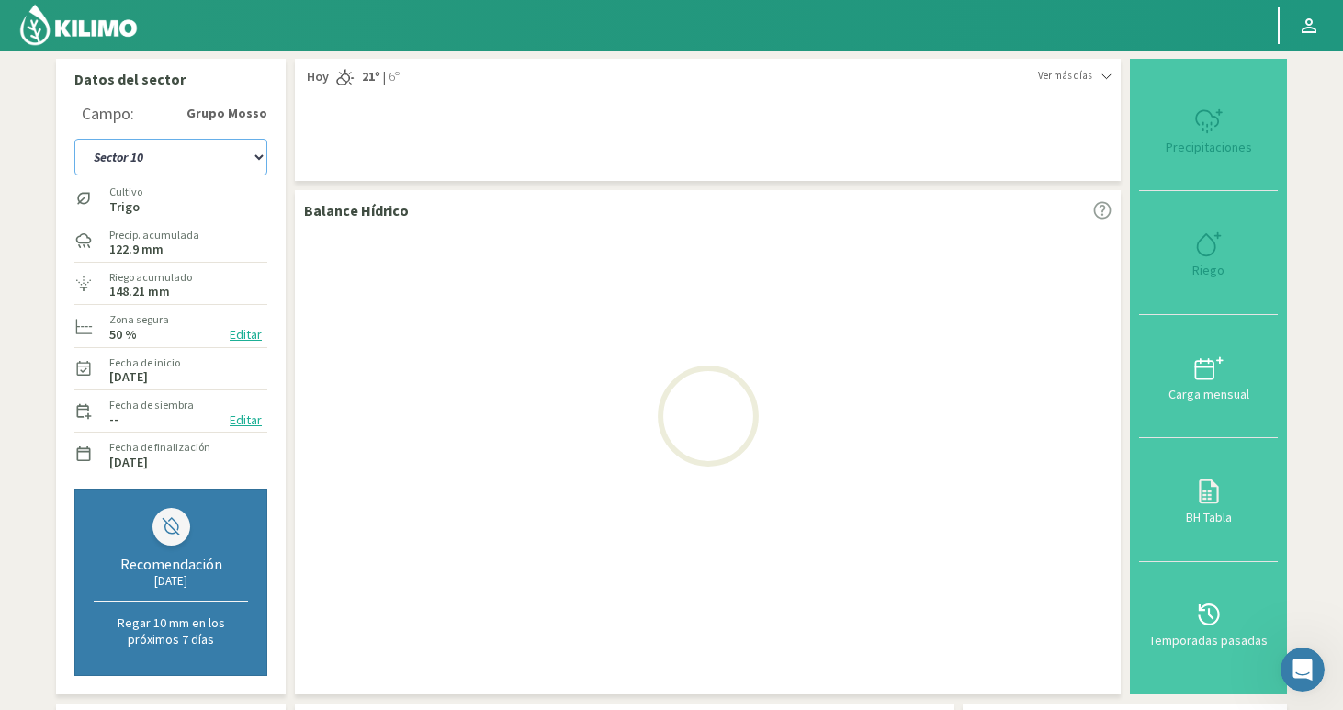
select select "3: Object"
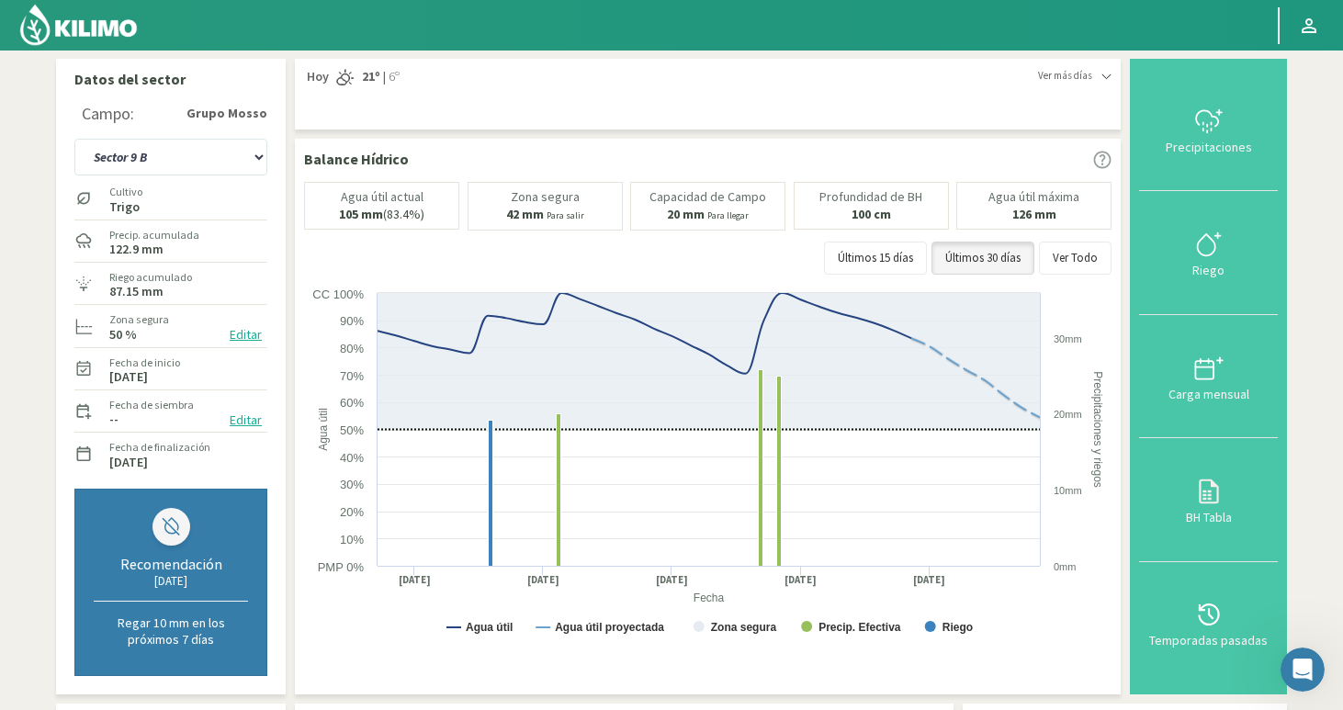
click at [93, 36] on img at bounding box center [78, 25] width 120 height 44
